Goal: Information Seeking & Learning: Find contact information

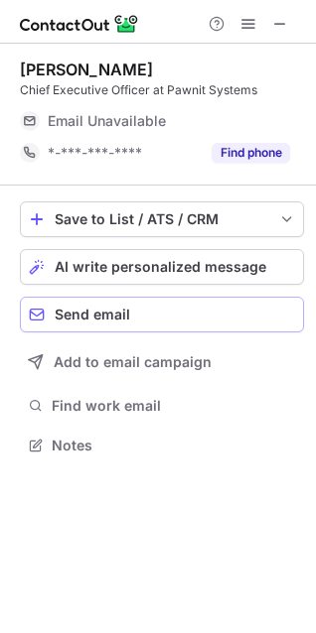
scroll to position [432, 316]
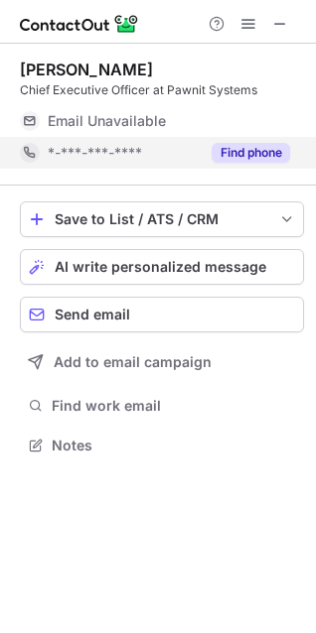
click at [219, 155] on button "Find phone" at bounding box center [250, 153] width 78 height 20
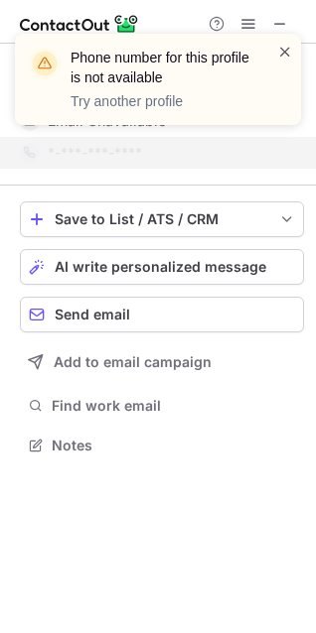
click at [284, 50] on span at bounding box center [285, 52] width 16 height 20
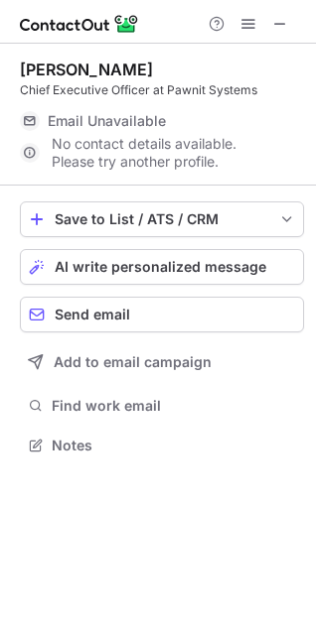
click at [279, 20] on span at bounding box center [280, 24] width 16 height 16
